Goal: Task Accomplishment & Management: Manage account settings

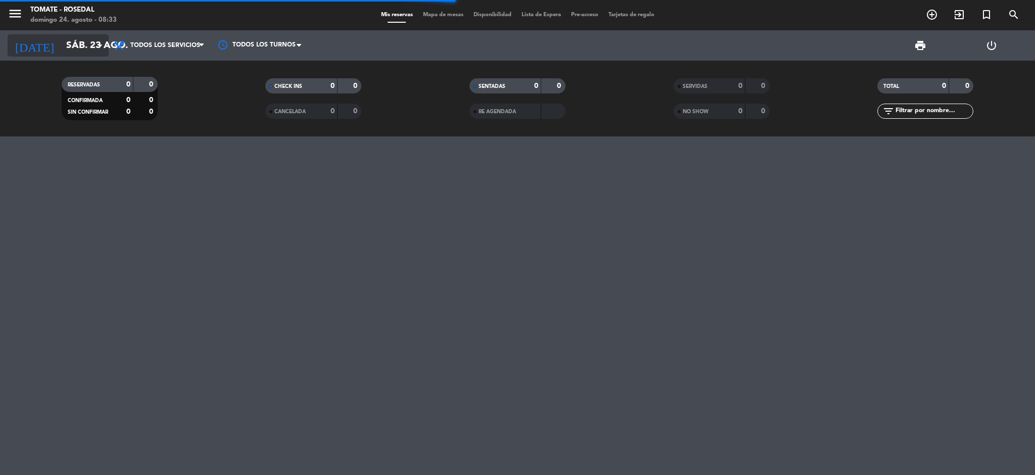
click at [93, 49] on input "sáb. 23 ago." at bounding box center [122, 45] width 122 height 21
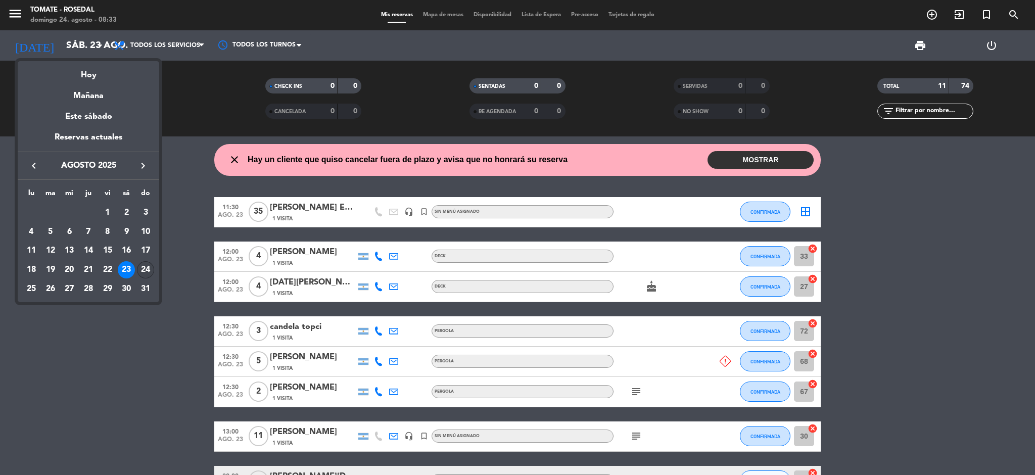
click at [142, 271] on div "24" at bounding box center [145, 269] width 17 height 17
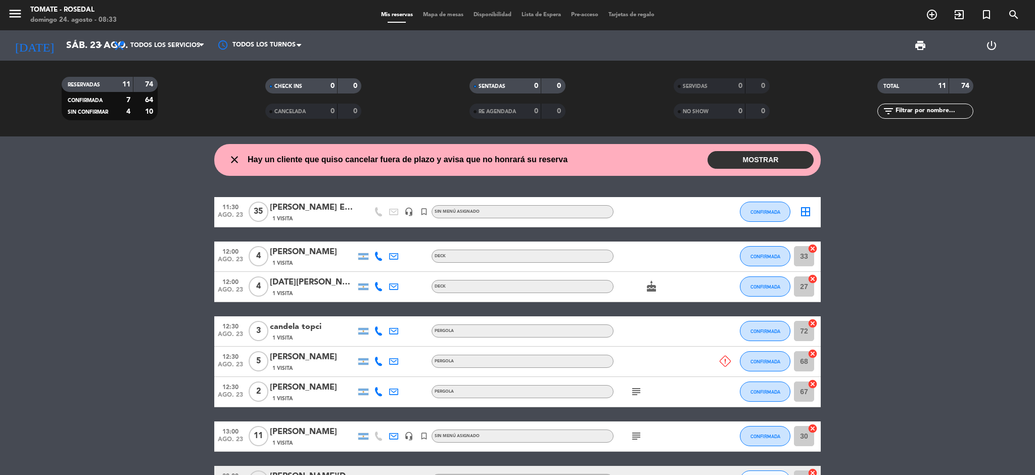
type input "dom. 24 ago."
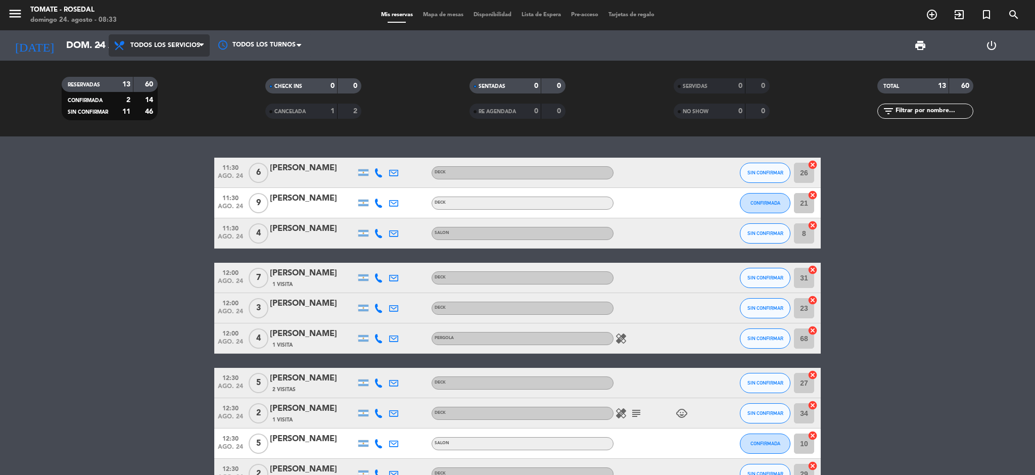
click at [195, 44] on span "Todos los servicios" at bounding box center [165, 45] width 70 height 7
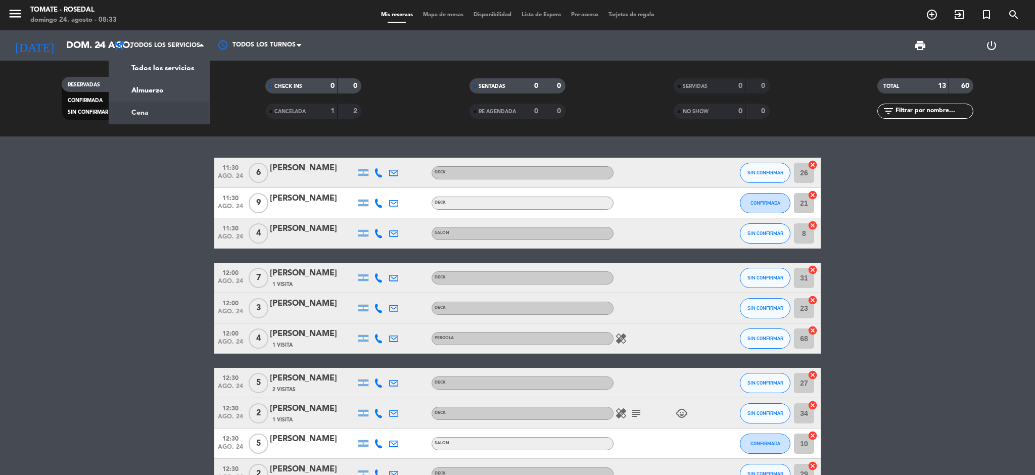
scroll to position [183, 0]
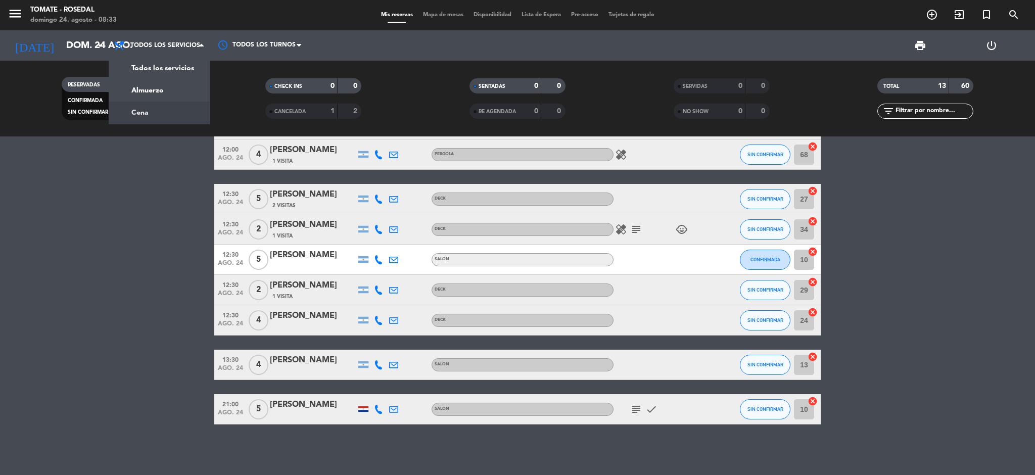
click at [156, 115] on div "menu Tomate - Rosedal [DATE] 24. agosto - 08:33 Mis reservas Mapa de mesas Disp…" at bounding box center [517, 68] width 1035 height 137
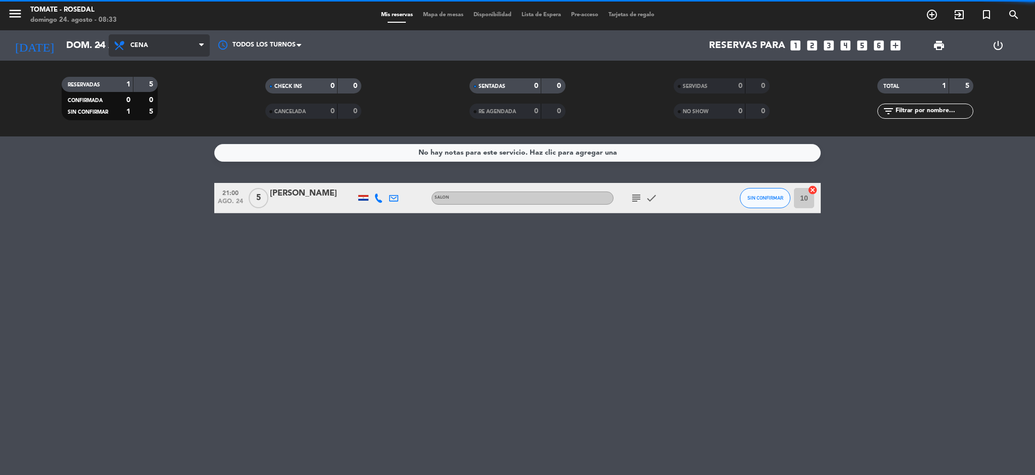
scroll to position [0, 0]
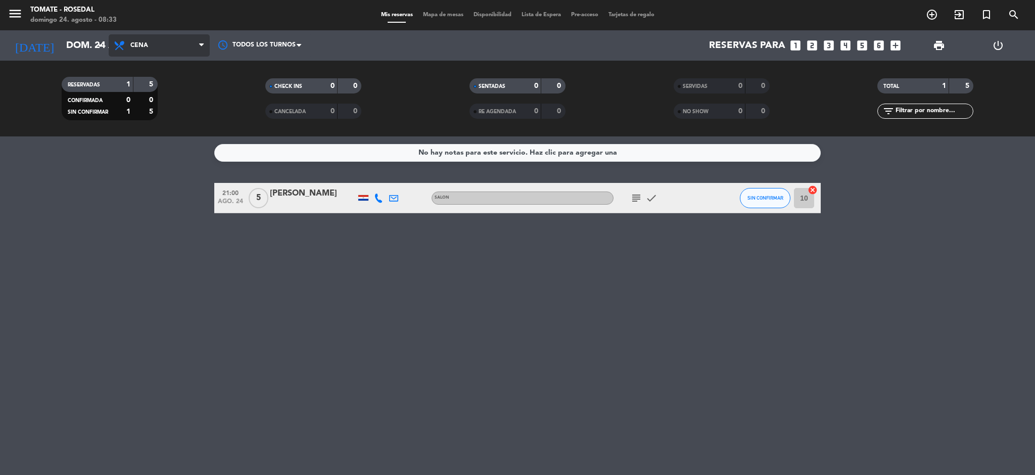
click at [167, 41] on span "Cena" at bounding box center [159, 45] width 101 height 22
click at [156, 89] on div "menu Tomate - Rosedal [DATE] 24. agosto - 08:33 Mis reservas Mapa de mesas Disp…" at bounding box center [517, 68] width 1035 height 137
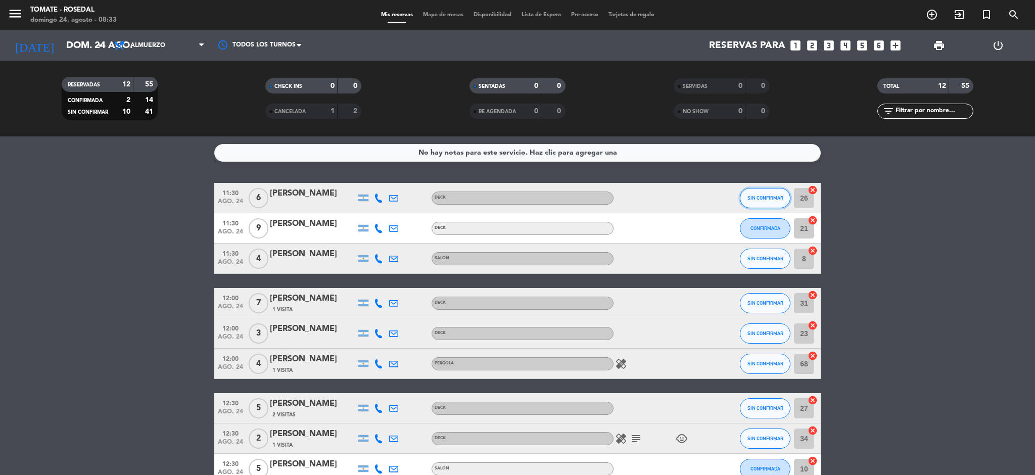
click at [758, 202] on button "SIN CONFIRMAR" at bounding box center [765, 198] width 51 height 20
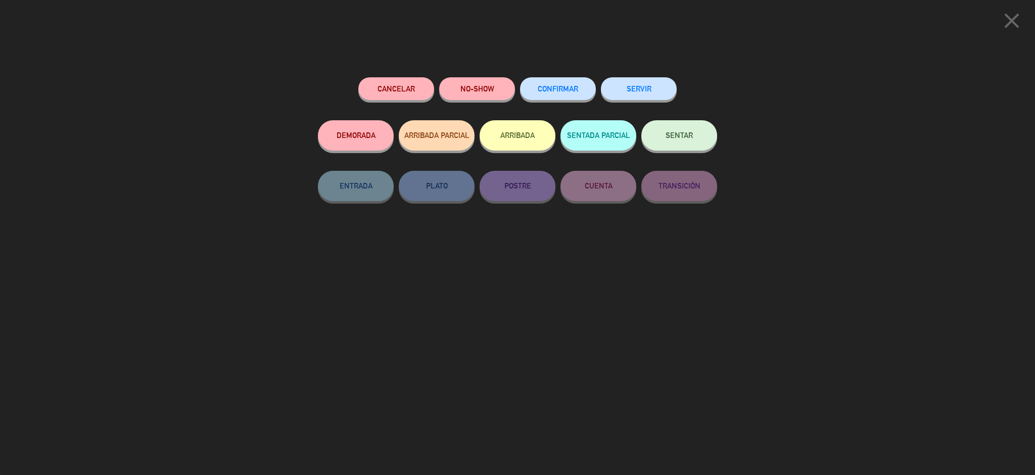
click at [570, 96] on button "CONFIRMAR" at bounding box center [558, 88] width 76 height 23
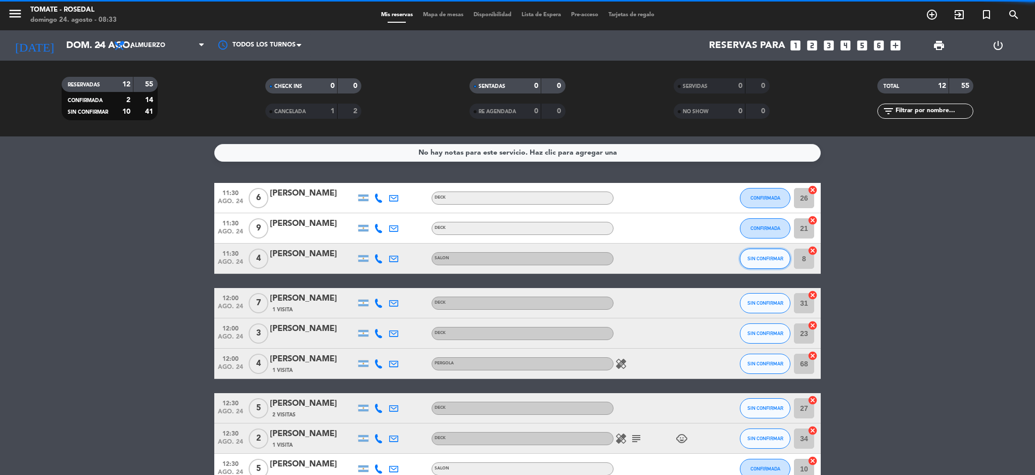
click at [770, 258] on span "SIN CONFIRMAR" at bounding box center [766, 259] width 36 height 6
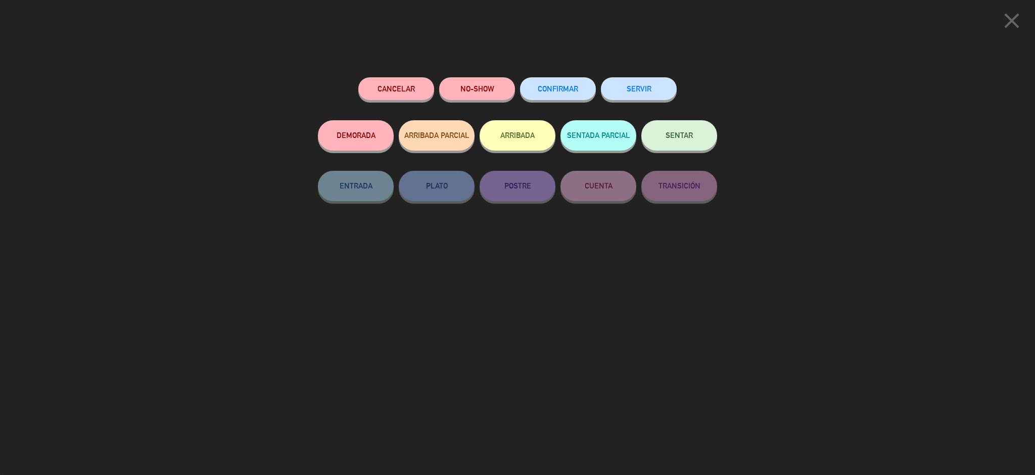
click at [572, 81] on button "CONFIRMAR" at bounding box center [558, 88] width 76 height 23
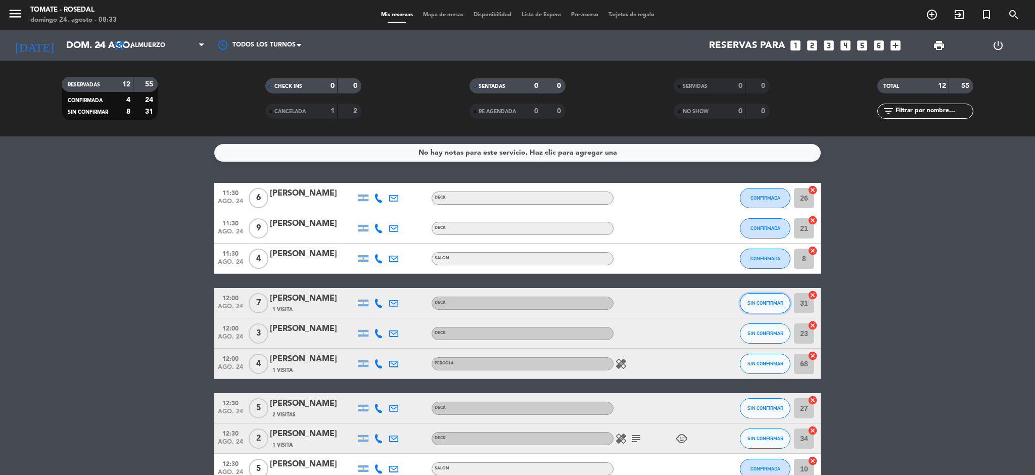
click at [764, 301] on span "SIN CONFIRMAR" at bounding box center [766, 303] width 36 height 6
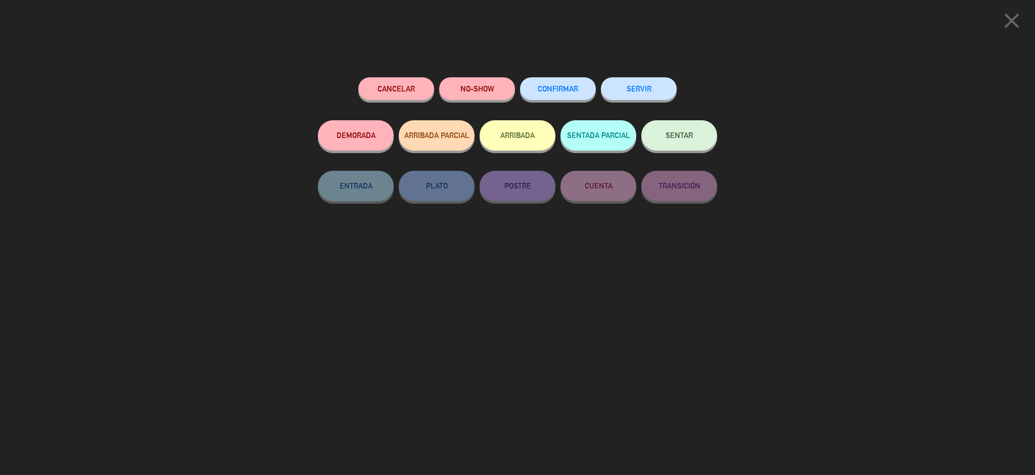
click at [544, 78] on div "CONFIRMAR" at bounding box center [558, 98] width 76 height 43
click at [564, 90] on span "CONFIRMAR" at bounding box center [558, 88] width 40 height 9
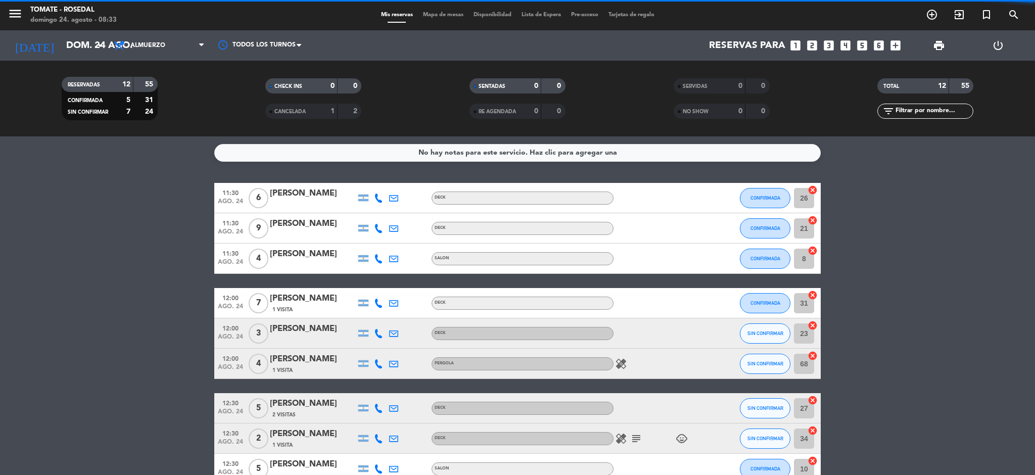
click at [771, 332] on span "SIN CONFIRMAR" at bounding box center [766, 334] width 36 height 6
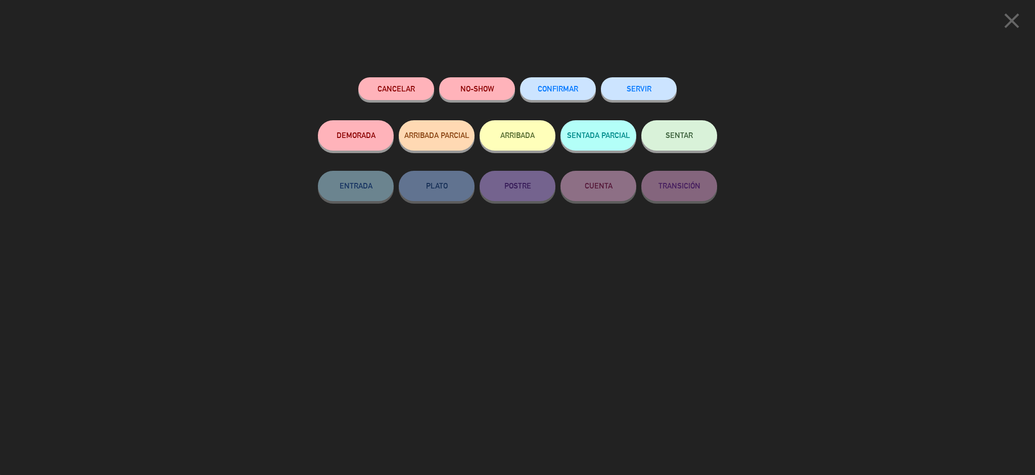
click at [560, 90] on span "CONFIRMAR" at bounding box center [558, 88] width 40 height 9
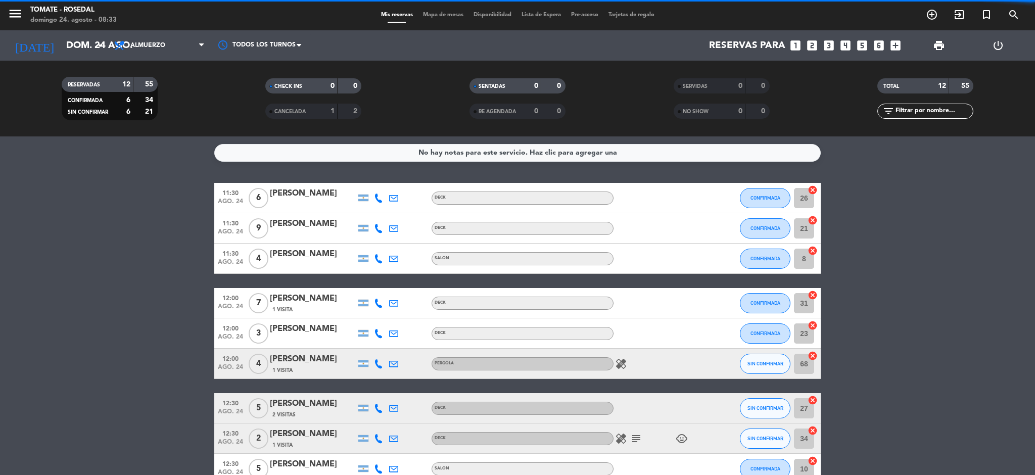
click at [770, 364] on span "SIN CONFIRMAR" at bounding box center [766, 364] width 36 height 6
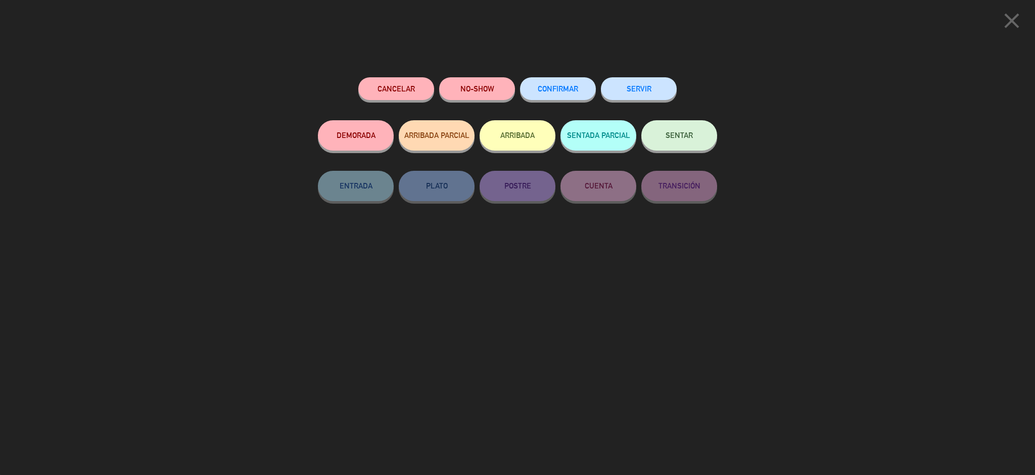
click at [549, 89] on span "CONFIRMAR" at bounding box center [558, 88] width 40 height 9
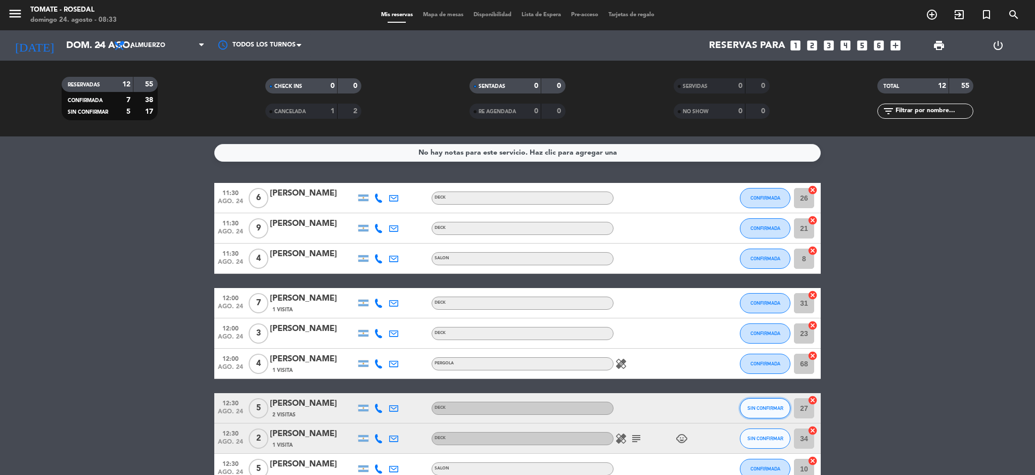
click at [764, 414] on button "SIN CONFIRMAR" at bounding box center [765, 408] width 51 height 20
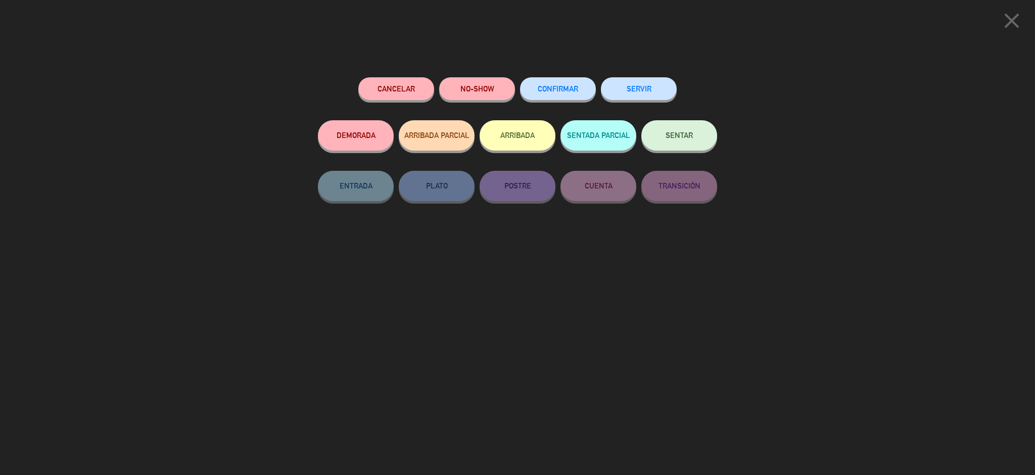
click at [562, 85] on span "CONFIRMAR" at bounding box center [558, 88] width 40 height 9
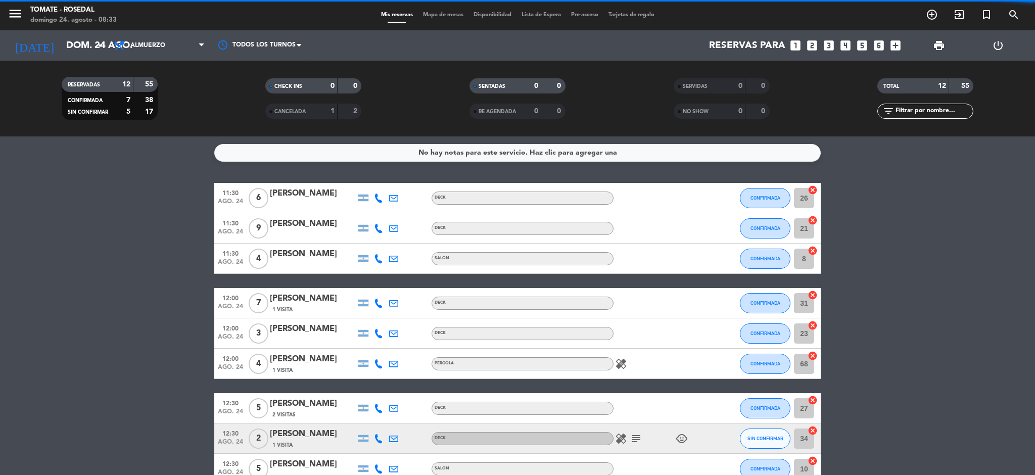
scroll to position [164, 0]
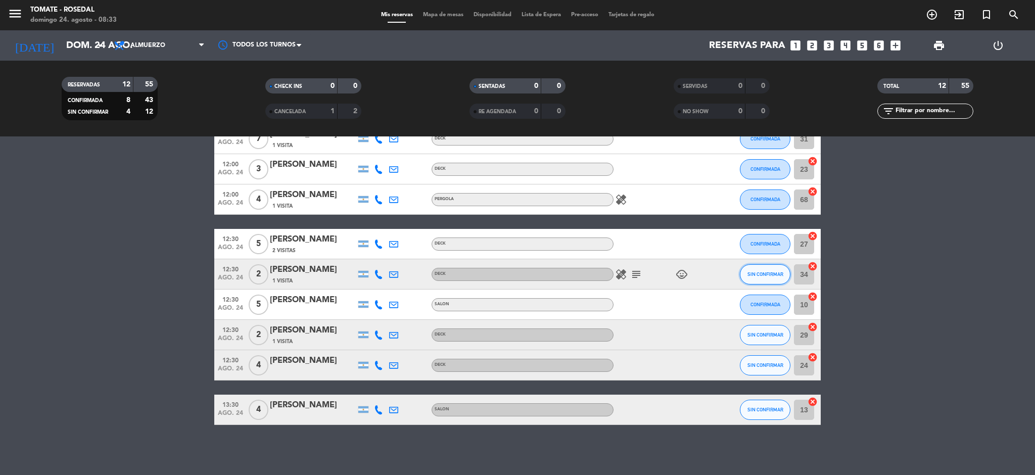
click at [775, 270] on button "SIN CONFIRMAR" at bounding box center [765, 274] width 51 height 20
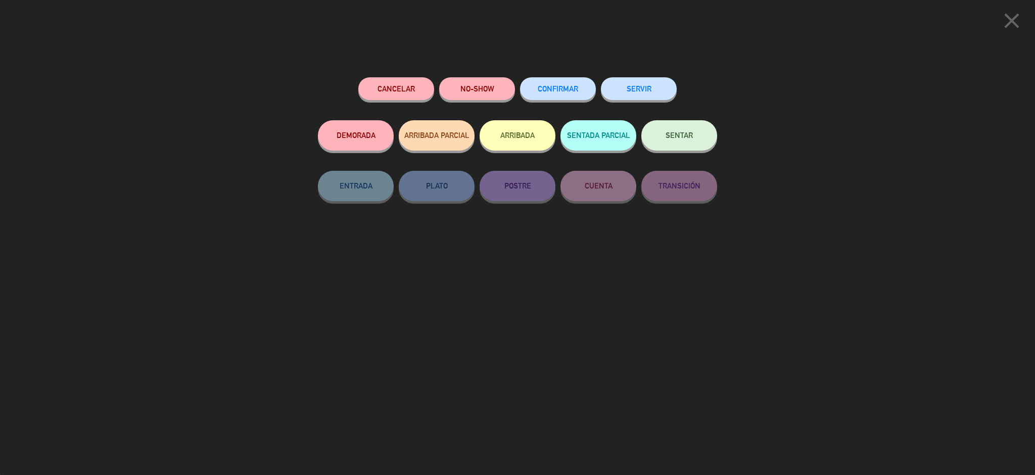
click at [574, 97] on button "CONFIRMAR" at bounding box center [558, 88] width 76 height 23
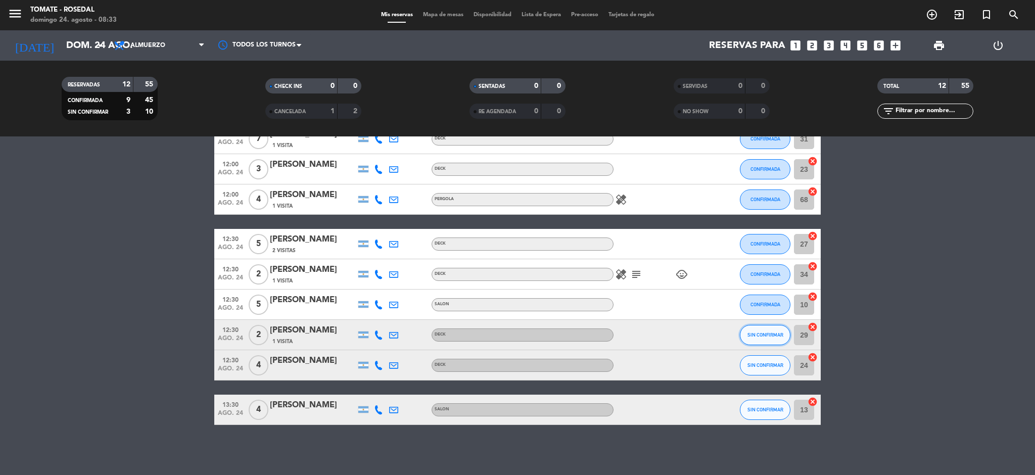
click at [765, 337] on span "SIN CONFIRMAR" at bounding box center [766, 335] width 36 height 6
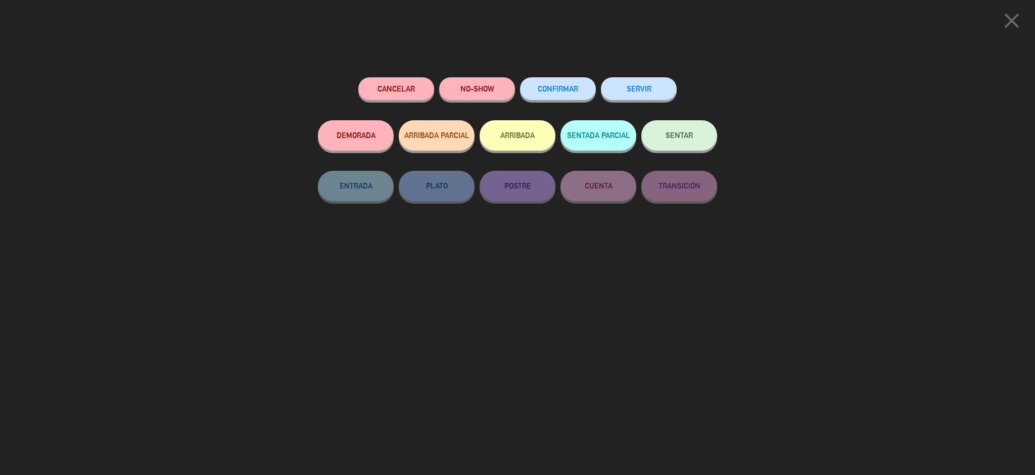
click at [571, 85] on span "CONFIRMAR" at bounding box center [558, 88] width 40 height 9
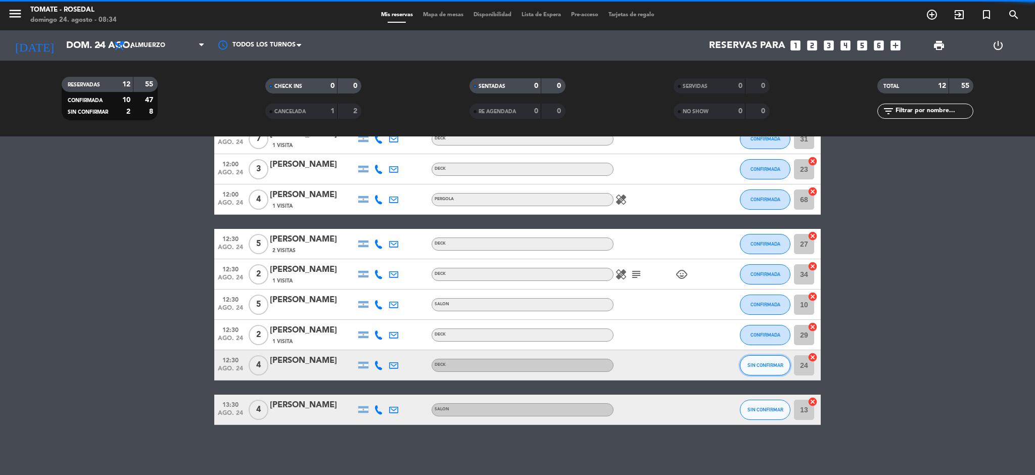
click at [765, 363] on span "SIN CONFIRMAR" at bounding box center [766, 366] width 36 height 6
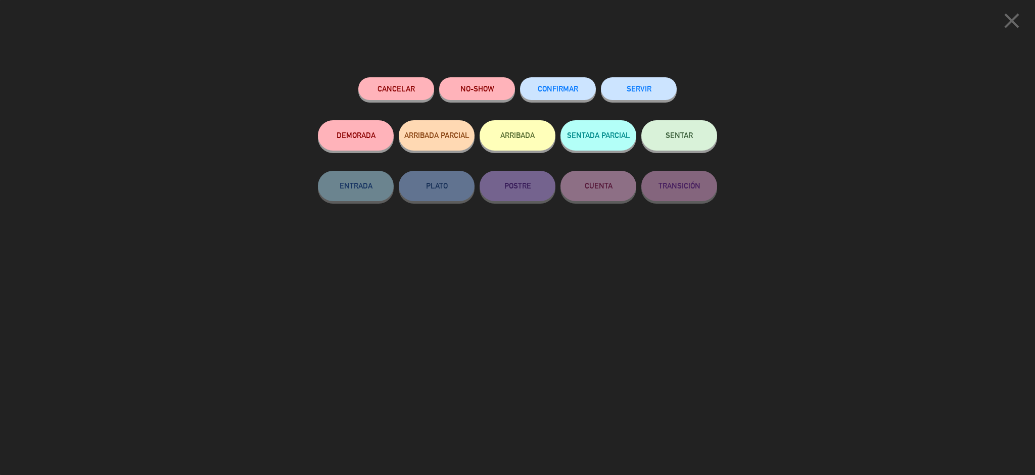
drag, startPoint x: 556, startPoint y: 87, endPoint x: 565, endPoint y: 88, distance: 8.7
click at [555, 87] on span "CONFIRMAR" at bounding box center [558, 88] width 40 height 9
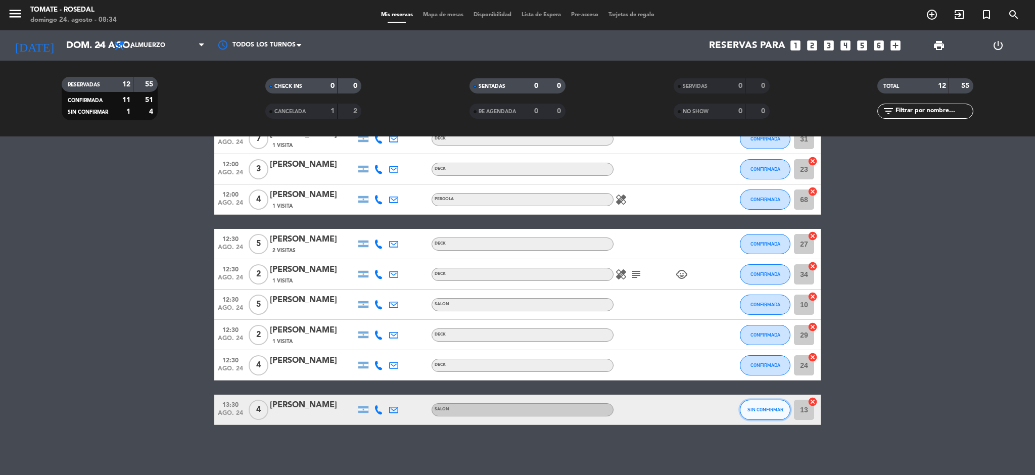
click at [757, 411] on span "SIN CONFIRMAR" at bounding box center [766, 410] width 36 height 6
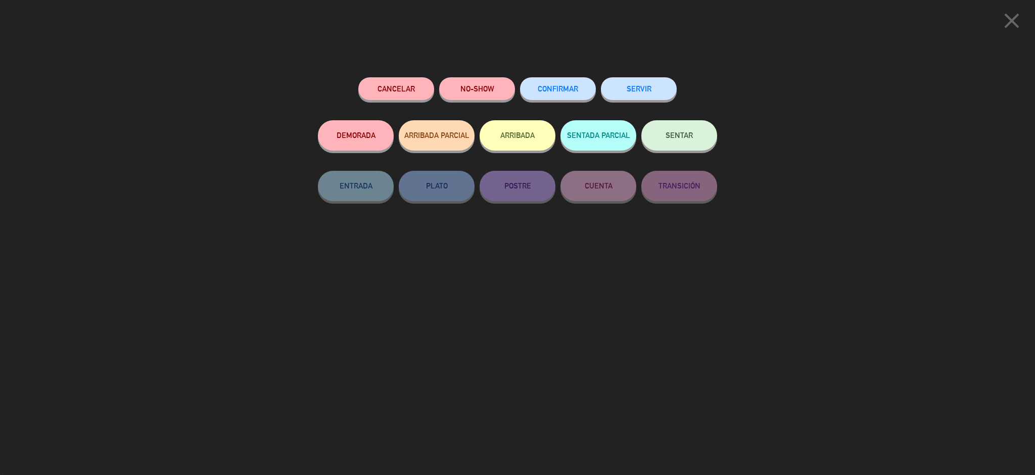
click at [561, 94] on button "CONFIRMAR" at bounding box center [558, 88] width 76 height 23
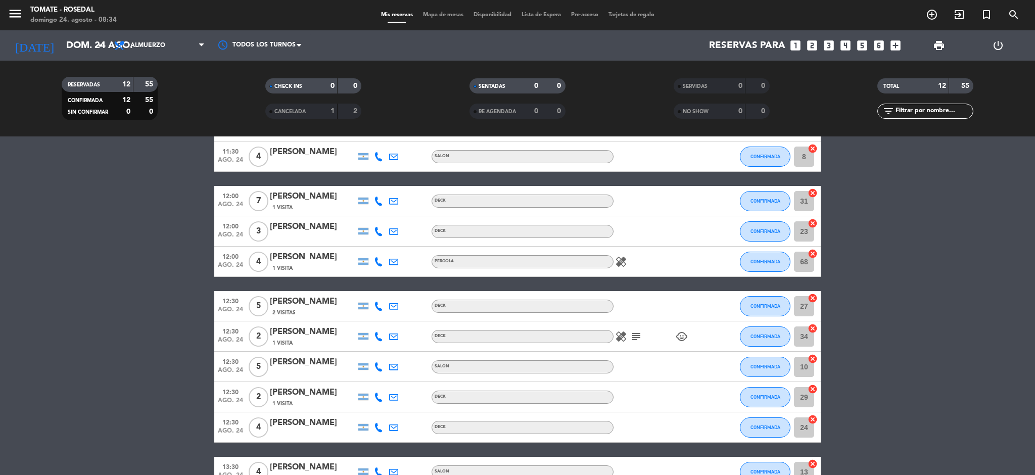
scroll to position [0, 0]
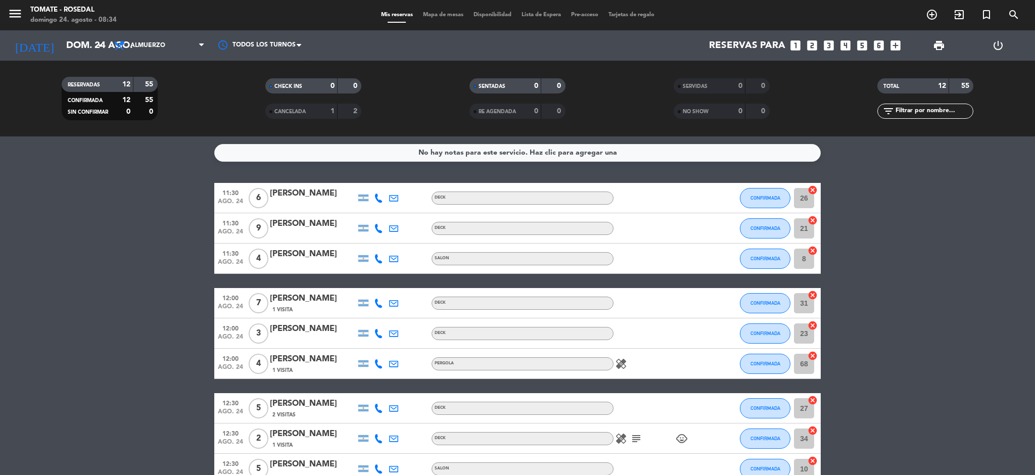
drag, startPoint x: 842, startPoint y: 428, endPoint x: 171, endPoint y: 231, distance: 699.0
click at [171, 231] on div "No hay notas para este servicio. Haz clic para agregar una 11:30 [DATE] 6 [PERS…" at bounding box center [517, 306] width 1035 height 339
click at [936, 46] on span "print" at bounding box center [939, 45] width 12 height 12
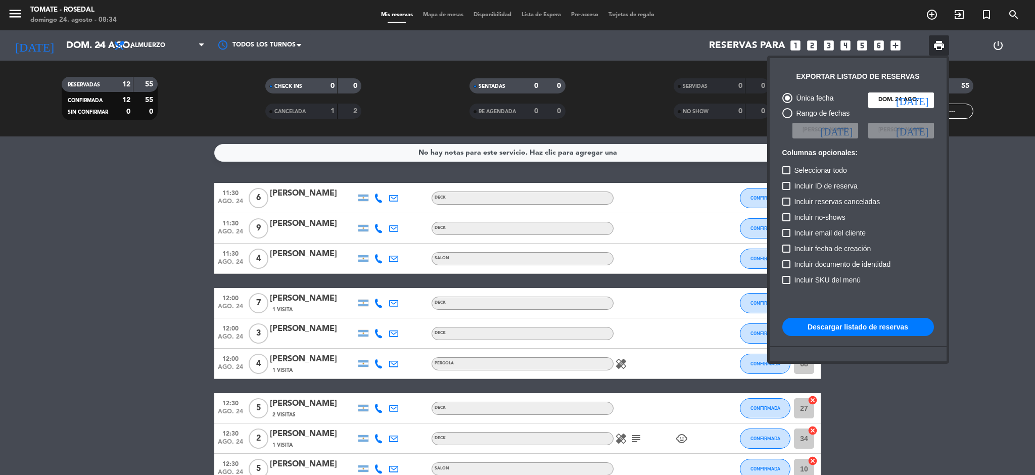
click at [871, 327] on button "Descargar listado de reservas" at bounding box center [859, 327] width 152 height 18
